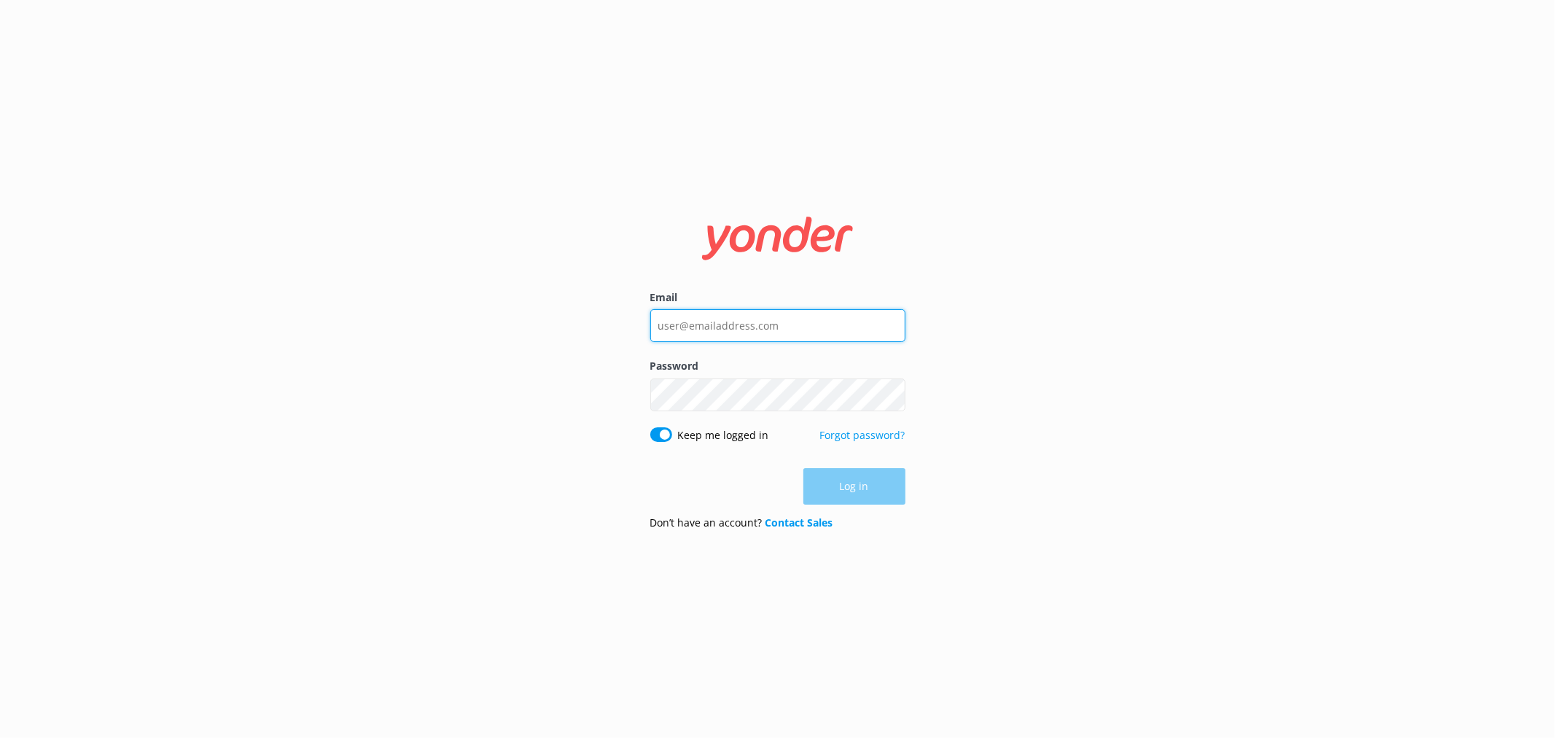
type input "[EMAIL_ADDRESS][DOMAIN_NAME]"
click at [1152, 531] on div "Email [EMAIL_ADDRESS][DOMAIN_NAME] Password Show password Keep me logged in For…" at bounding box center [777, 369] width 1555 height 738
click at [859, 490] on button "Log in" at bounding box center [854, 487] width 102 height 36
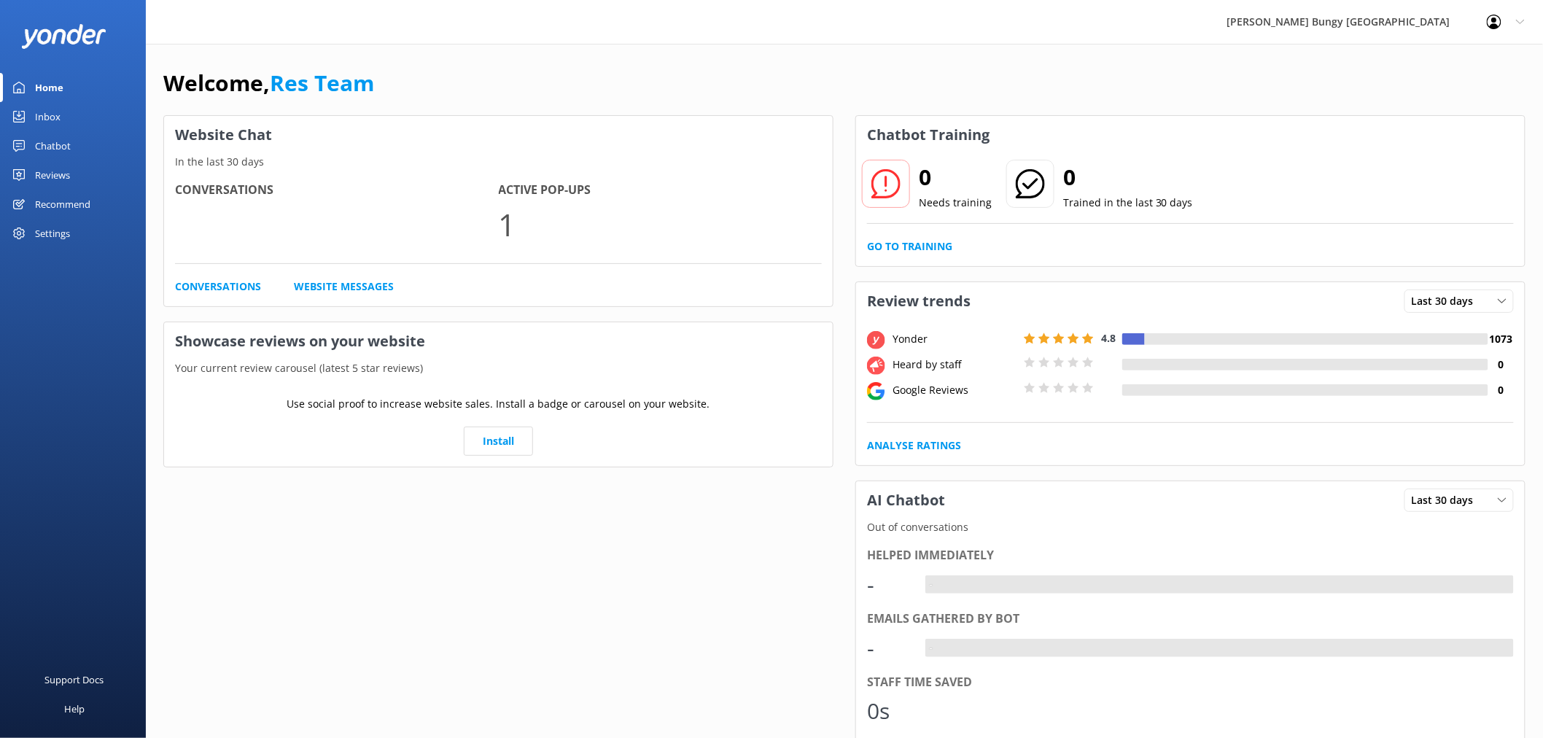
click at [63, 144] on div "Chatbot" at bounding box center [53, 145] width 36 height 29
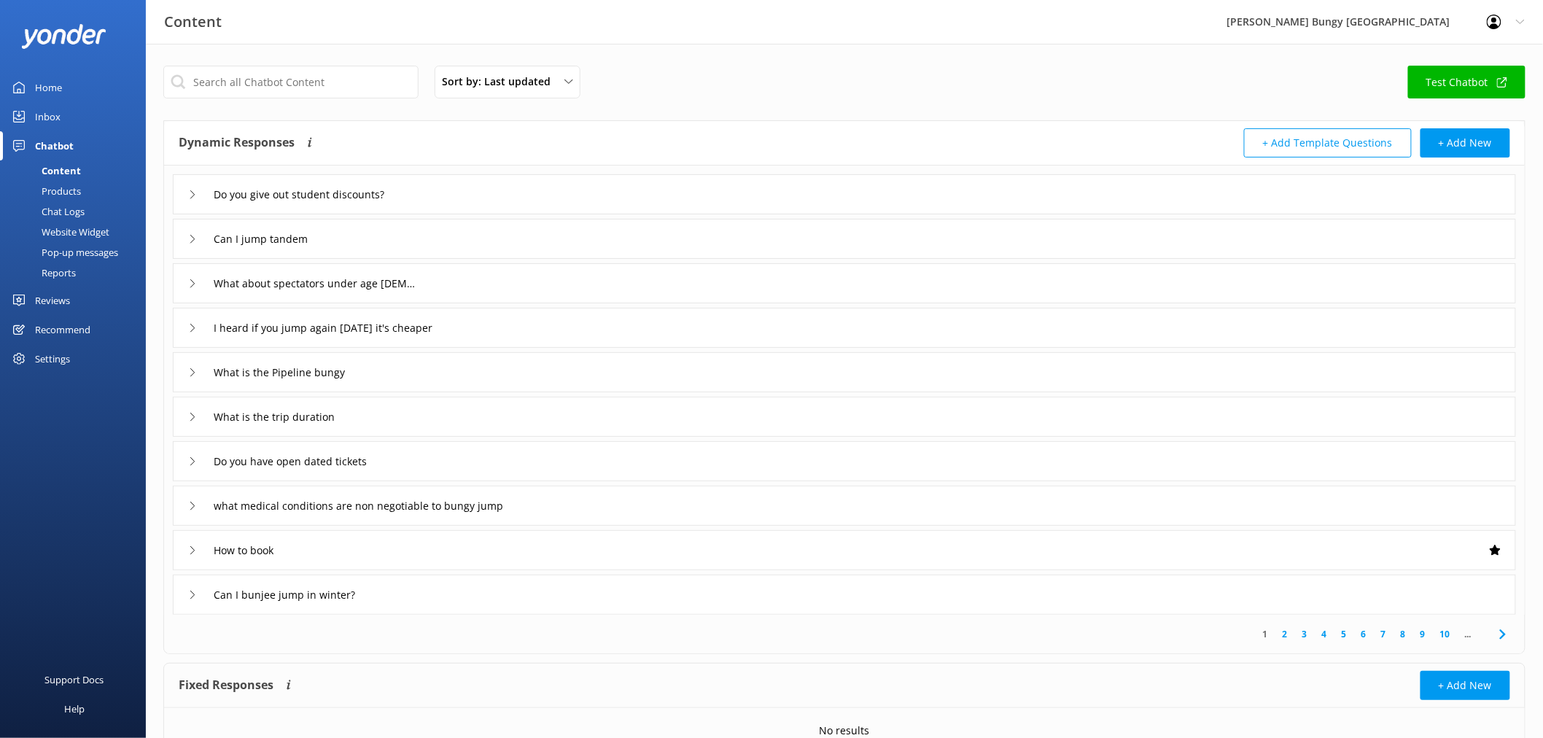
click at [73, 120] on link "Inbox" at bounding box center [73, 116] width 146 height 29
